Goal: Download file/media

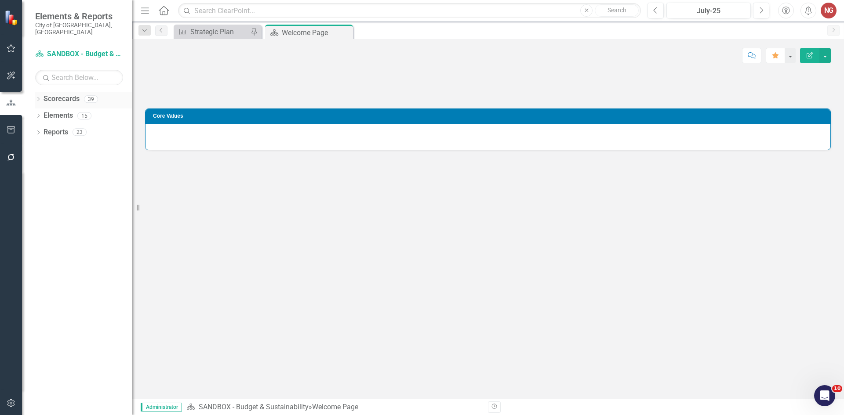
click at [38, 97] on icon at bounding box center [38, 99] width 2 height 4
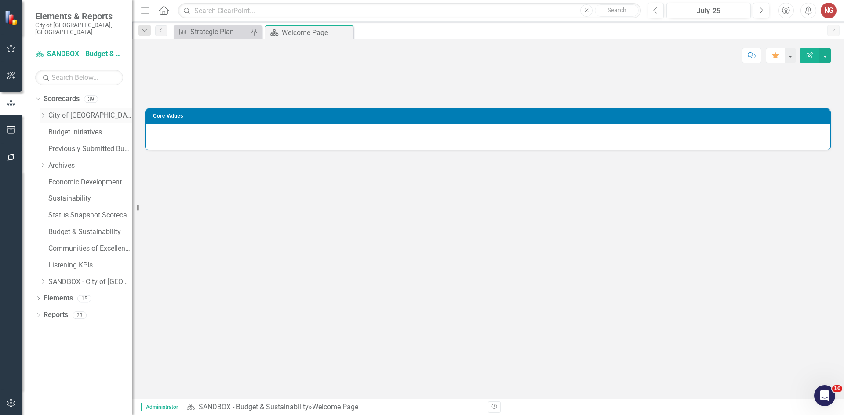
click at [42, 113] on icon "Dropdown" at bounding box center [43, 115] width 7 height 5
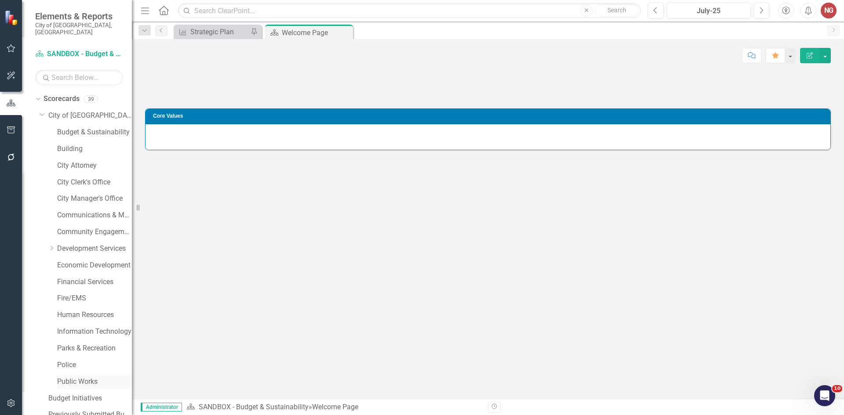
click at [70, 379] on link "Public Works" at bounding box center [94, 382] width 75 height 10
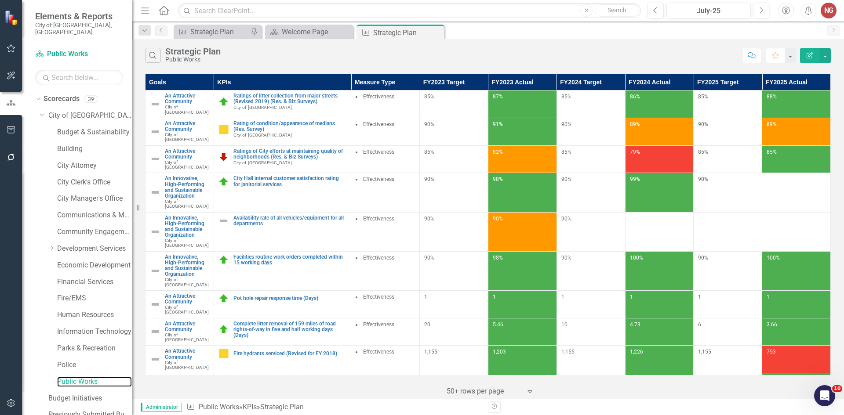
scroll to position [168, 0]
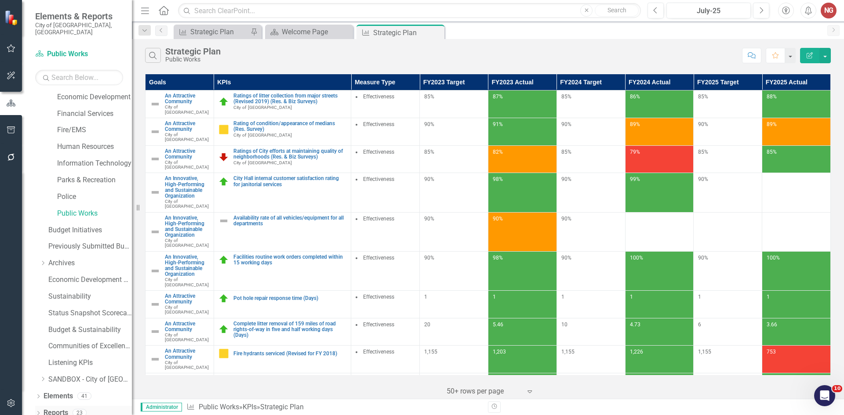
click at [36, 412] on icon "Dropdown" at bounding box center [38, 414] width 6 height 5
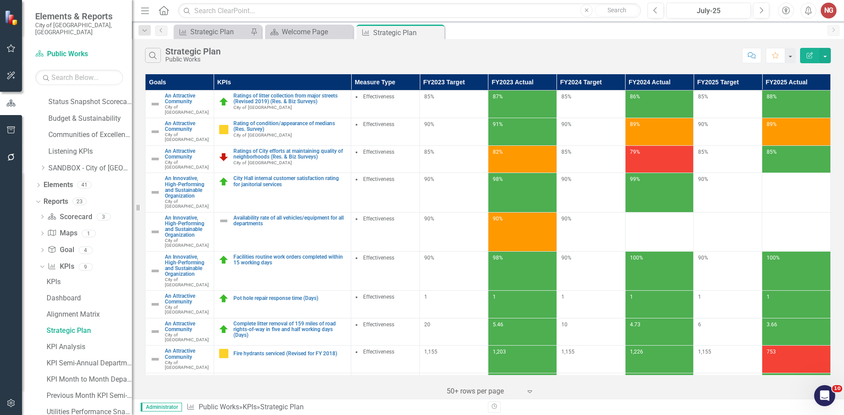
scroll to position [425, 0]
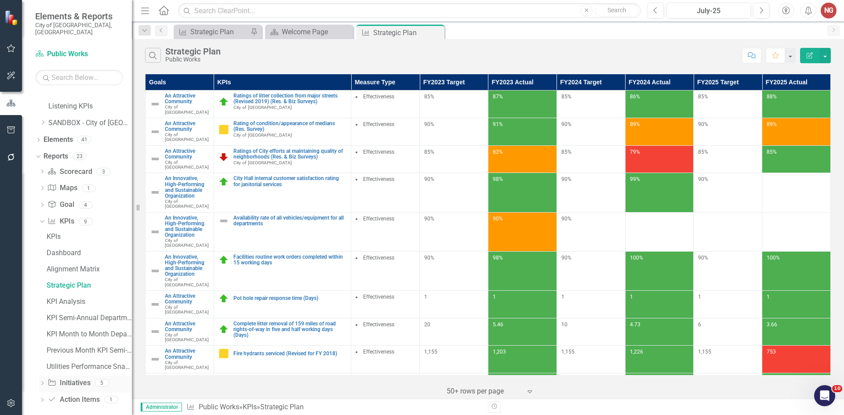
click at [41, 382] on icon "Dropdown" at bounding box center [42, 384] width 6 height 5
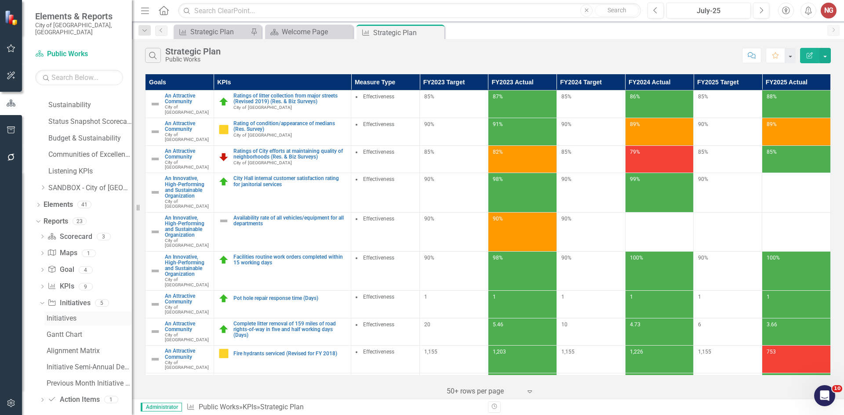
click at [58, 317] on link "Initiatives" at bounding box center [87, 319] width 87 height 14
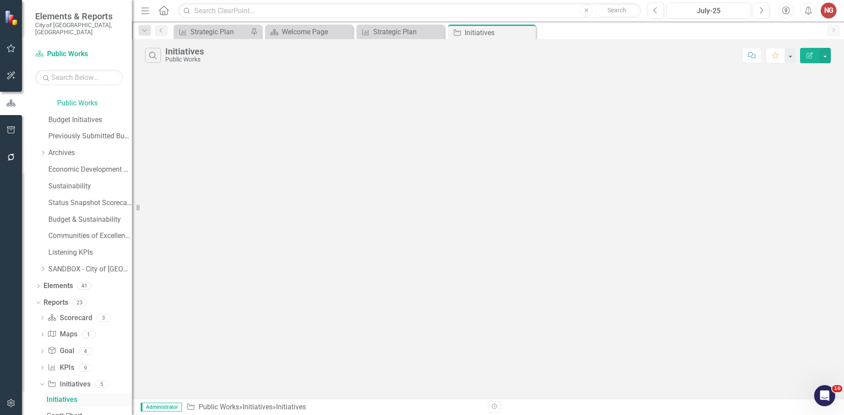
scroll to position [263, 0]
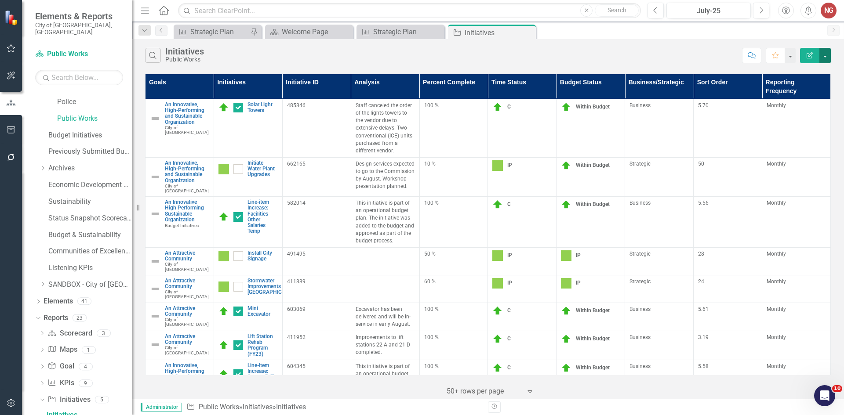
click at [828, 58] on button "button" at bounding box center [824, 55] width 11 height 15
click at [788, 87] on link "PDF Export to PDF" at bounding box center [795, 89] width 69 height 16
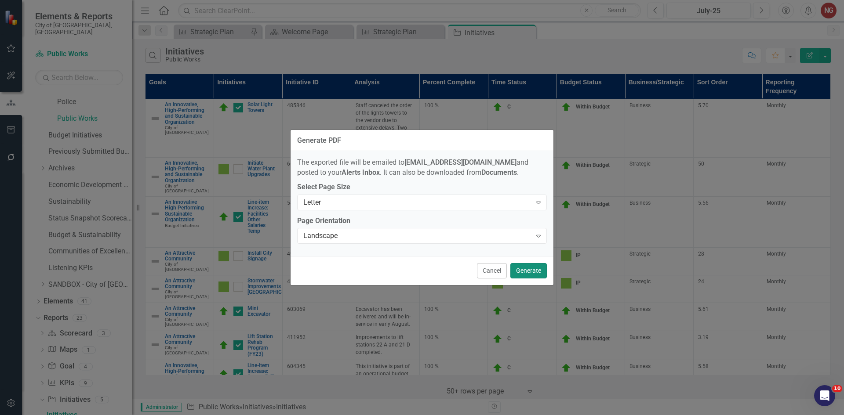
click at [530, 275] on button "Generate" at bounding box center [528, 270] width 36 height 15
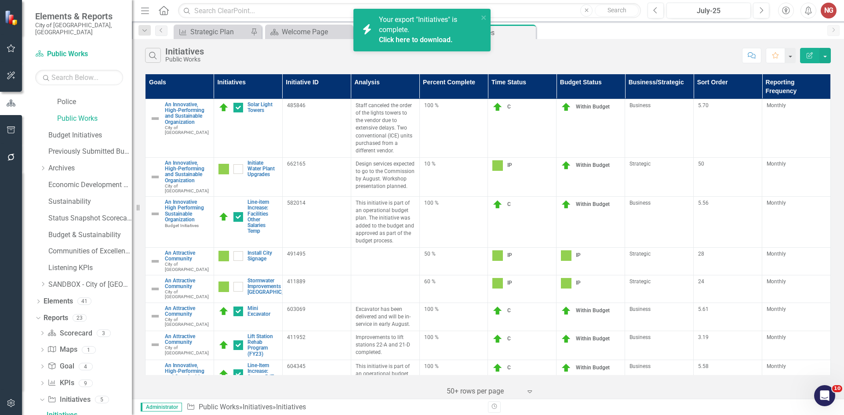
drag, startPoint x: 832, startPoint y: 0, endPoint x: 422, endPoint y: 36, distance: 411.2
click at [422, 36] on link "Click here to download." at bounding box center [416, 40] width 74 height 8
